Goal: Information Seeking & Learning: Compare options

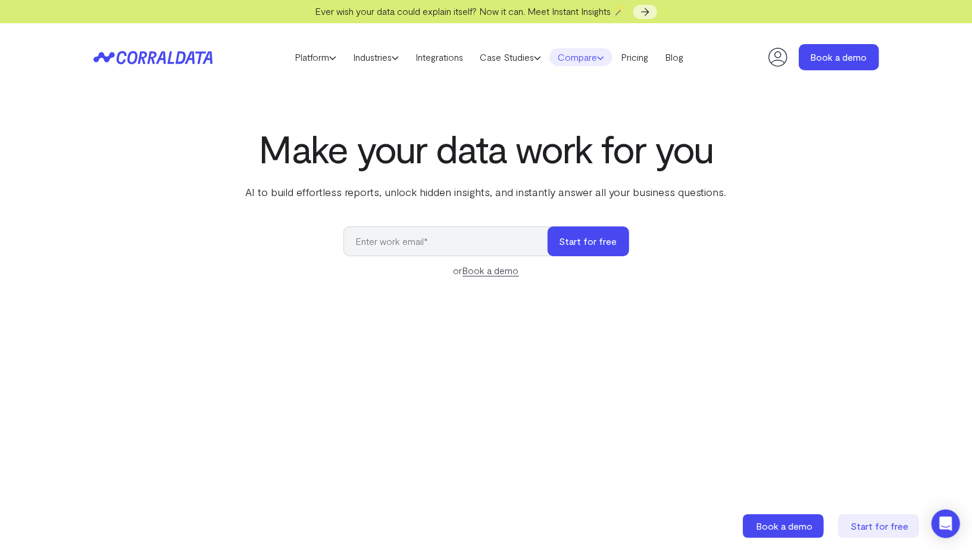
click at [595, 63] on link "Compare" at bounding box center [581, 57] width 63 height 18
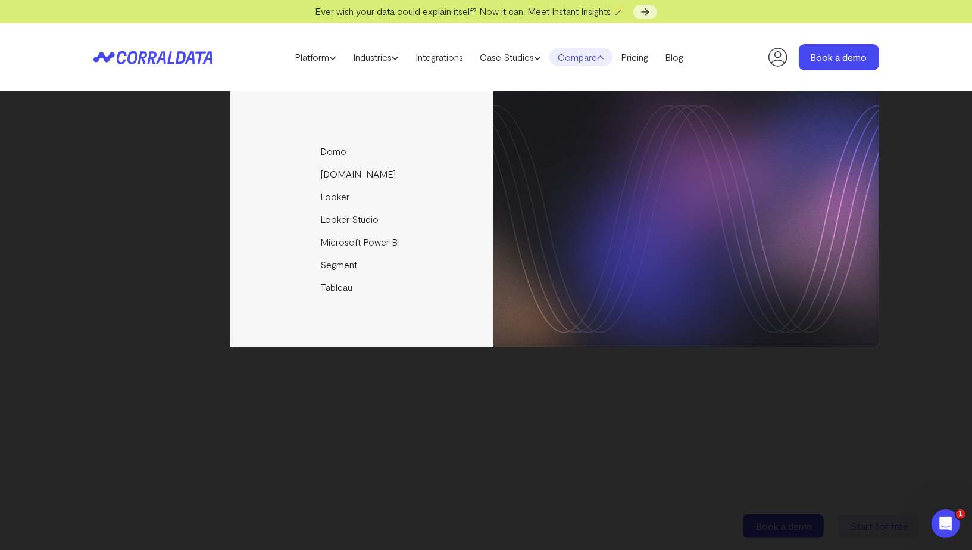
click at [595, 63] on link "Compare" at bounding box center [581, 57] width 63 height 18
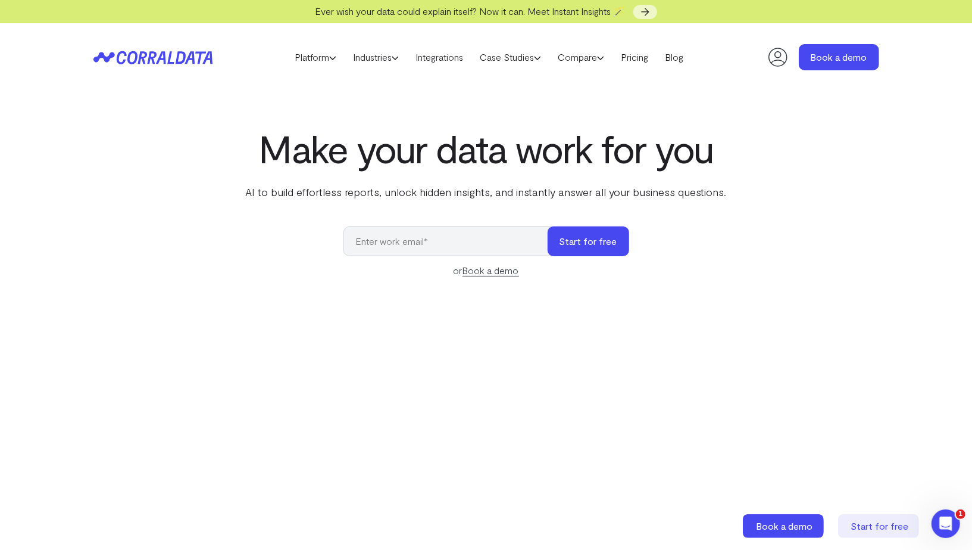
click at [774, 57] on icon at bounding box center [778, 57] width 24 height 24
